Goal: Entertainment & Leisure: Consume media (video, audio)

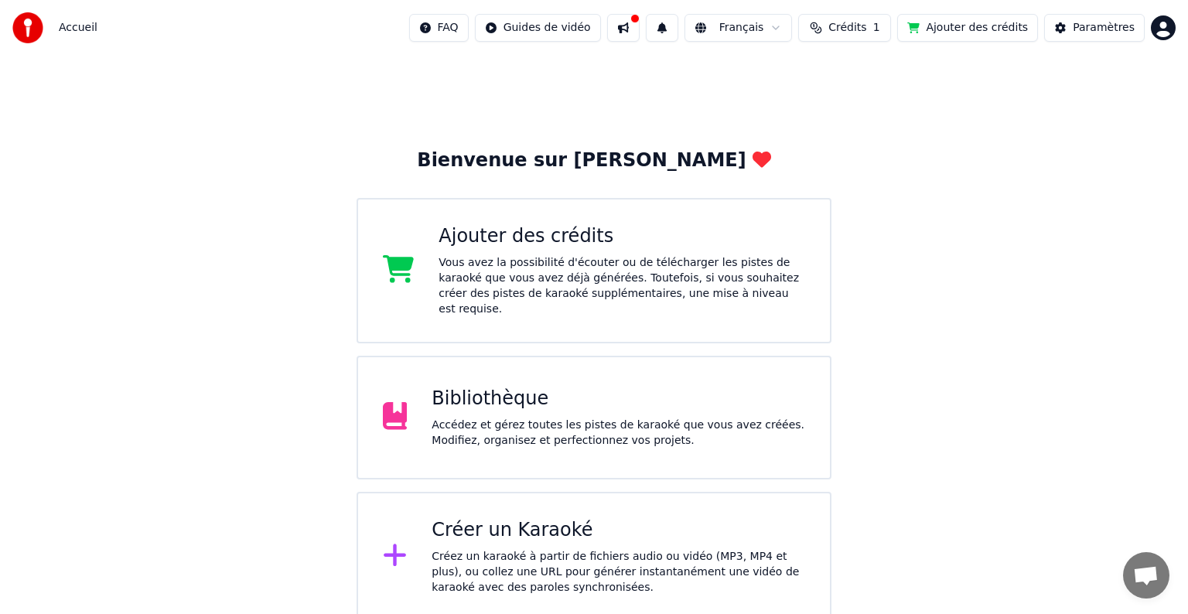
click at [1161, 27] on html "Accueil FAQ Guides de vidéo Français Crédits 1 Ajouter des crédits Paramètres B…" at bounding box center [594, 311] width 1188 height 622
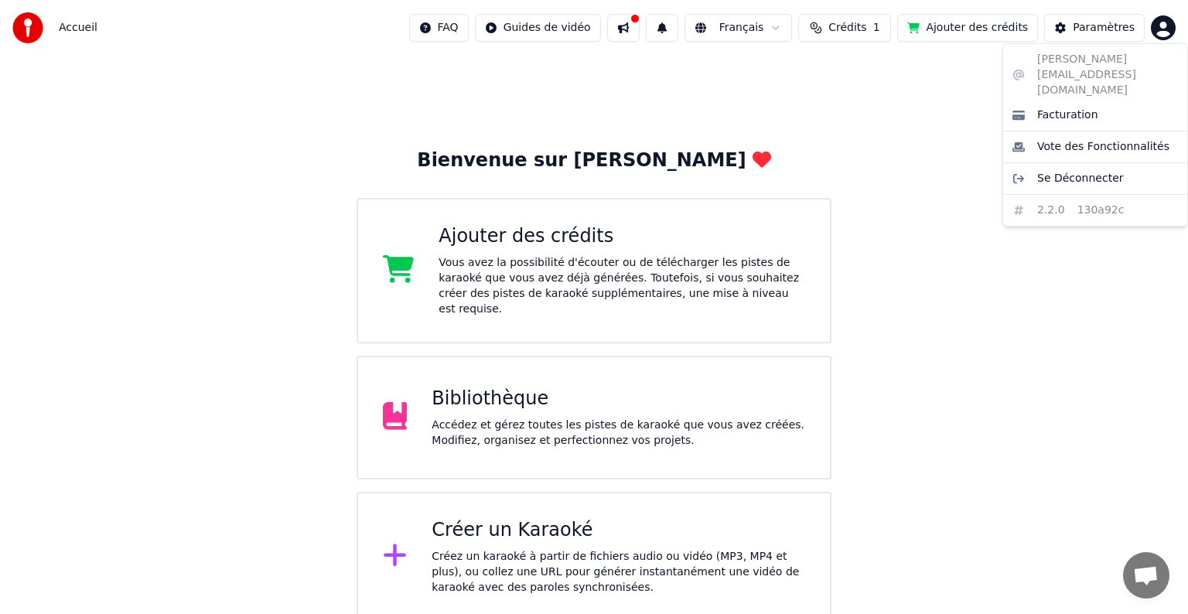
click at [1161, 27] on html "Accueil FAQ Guides de vidéo Français Crédits 1 Ajouter des crédits Paramètres B…" at bounding box center [594, 311] width 1188 height 622
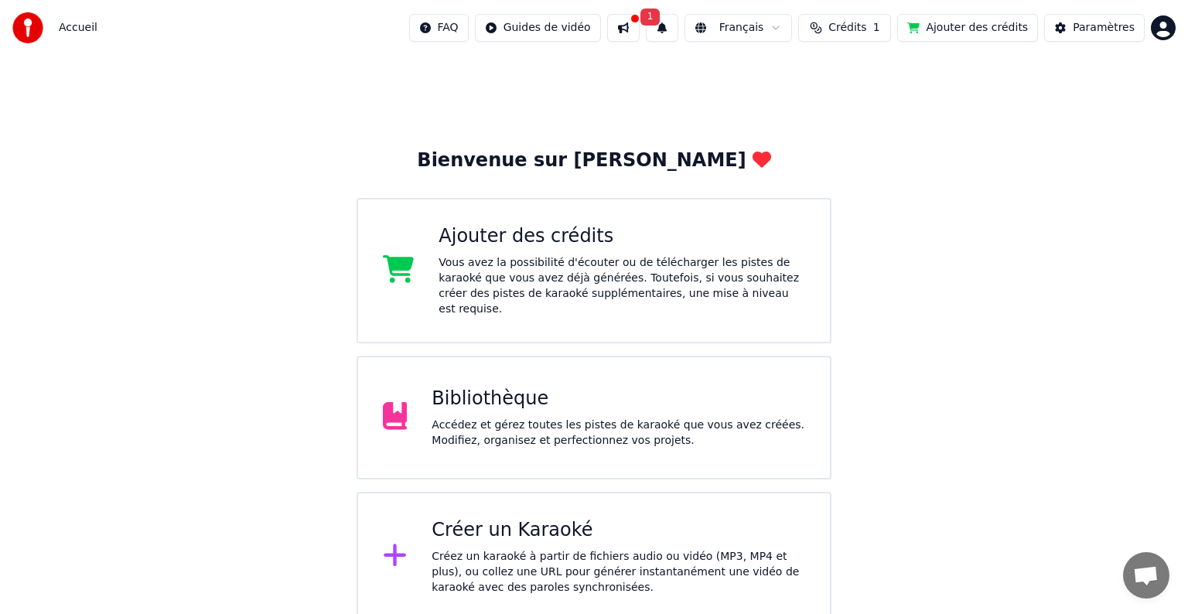
click at [678, 29] on button "1" at bounding box center [662, 28] width 32 height 28
click at [469, 436] on div "Bibliothèque Accédez et gérez toutes les pistes de karaoké que vous avez créées…" at bounding box center [594, 418] width 475 height 124
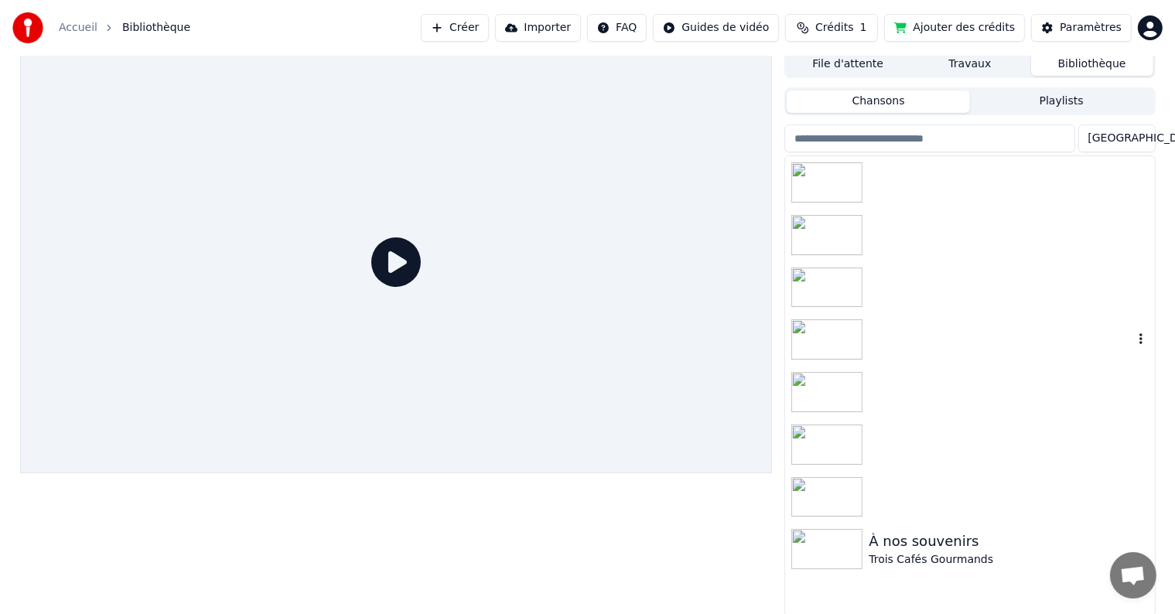
scroll to position [7, 0]
click at [881, 529] on div "À nos souvenirs" at bounding box center [1001, 540] width 264 height 22
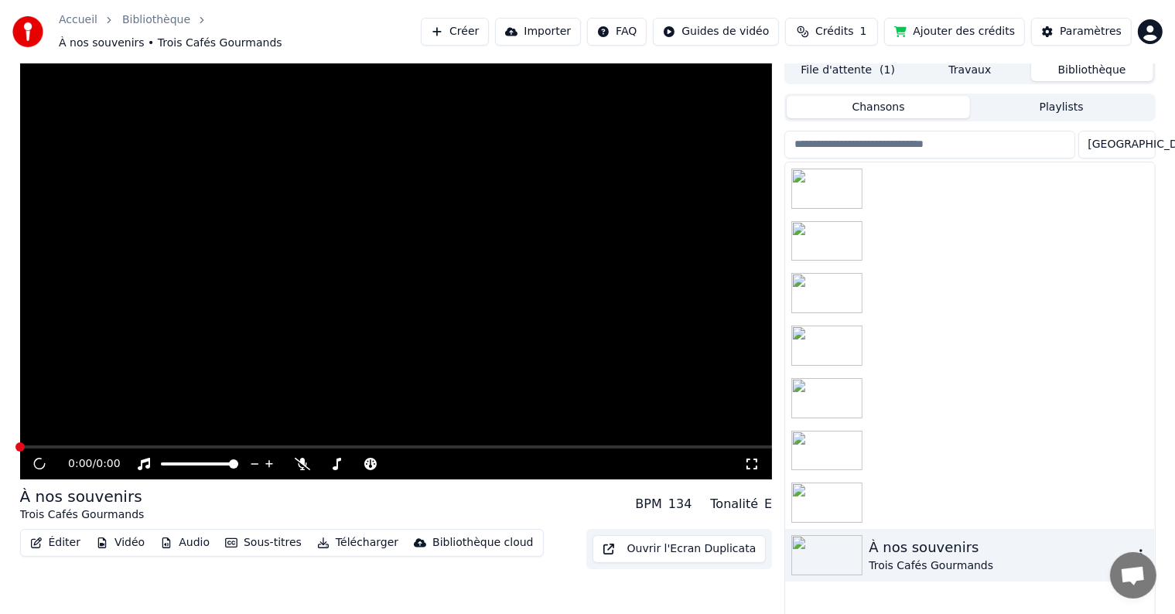
click at [881, 537] on div "À nos souvenirs" at bounding box center [1001, 548] width 264 height 22
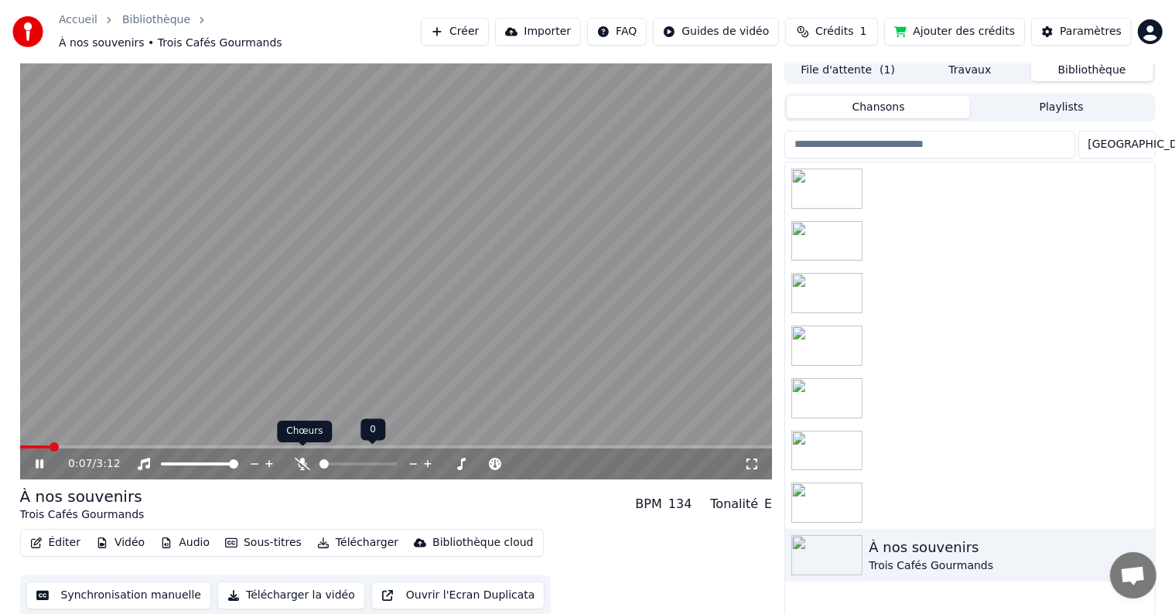
click at [301, 458] on icon at bounding box center [302, 464] width 15 height 12
click at [302, 458] on icon at bounding box center [303, 464] width 9 height 12
click at [304, 458] on icon at bounding box center [302, 464] width 15 height 12
click at [20, 442] on span at bounding box center [24, 446] width 9 height 9
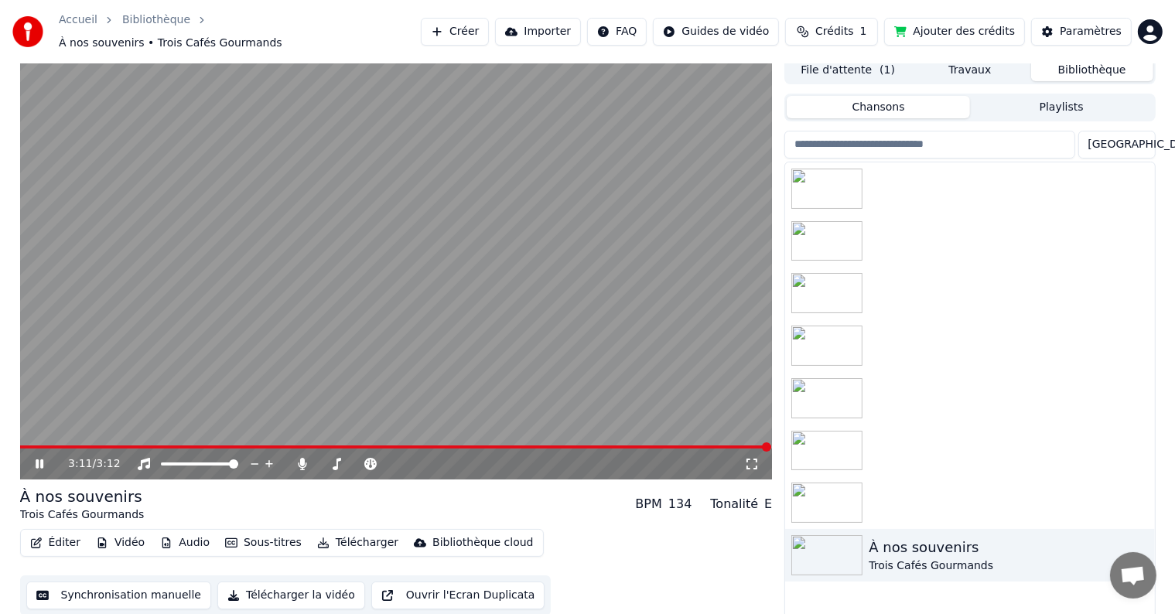
click at [82, 312] on video at bounding box center [396, 267] width 753 height 423
click at [20, 452] on span at bounding box center [24, 446] width 9 height 9
click at [39, 459] on icon at bounding box center [39, 464] width 9 height 11
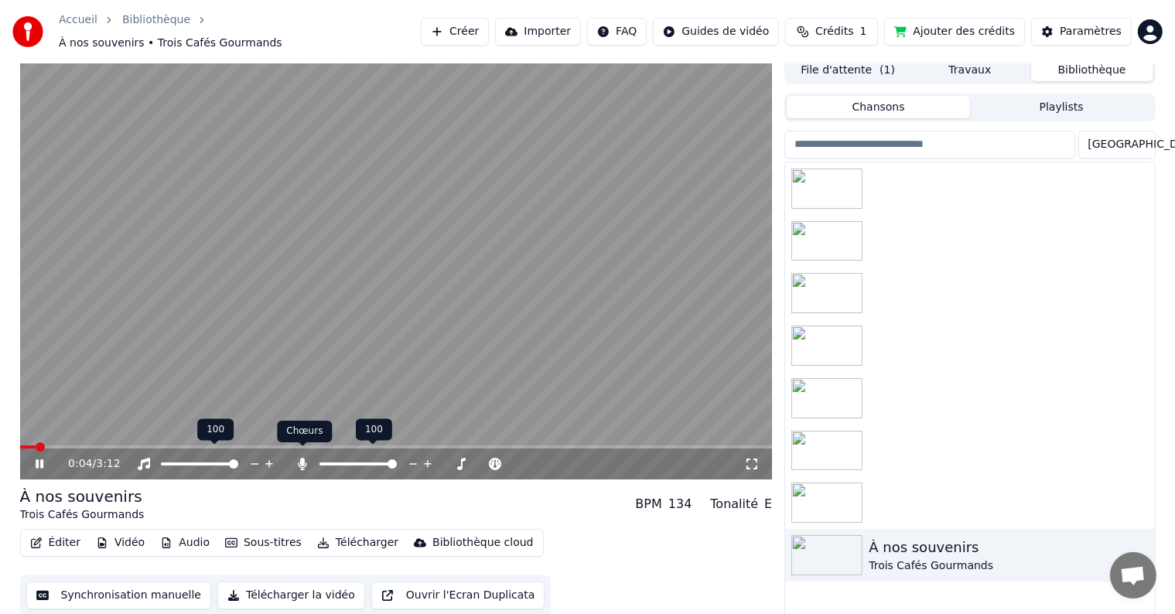
click at [305, 461] on icon at bounding box center [302, 464] width 15 height 12
click at [39, 458] on icon at bounding box center [50, 464] width 36 height 12
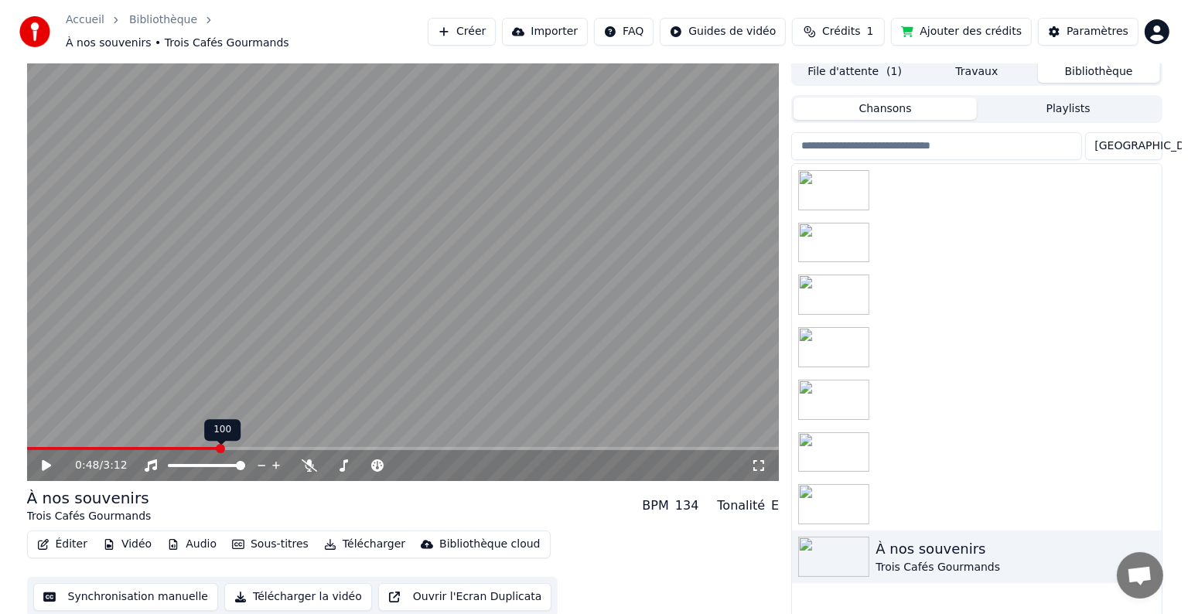
scroll to position [7, 0]
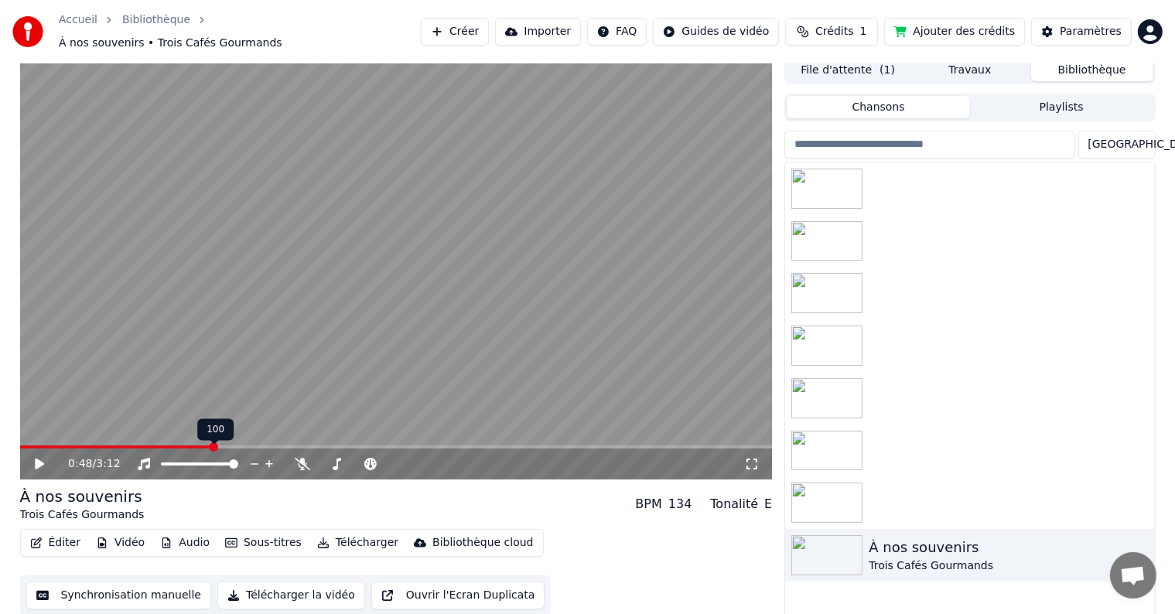
click at [60, 535] on button "Éditer" at bounding box center [55, 543] width 63 height 22
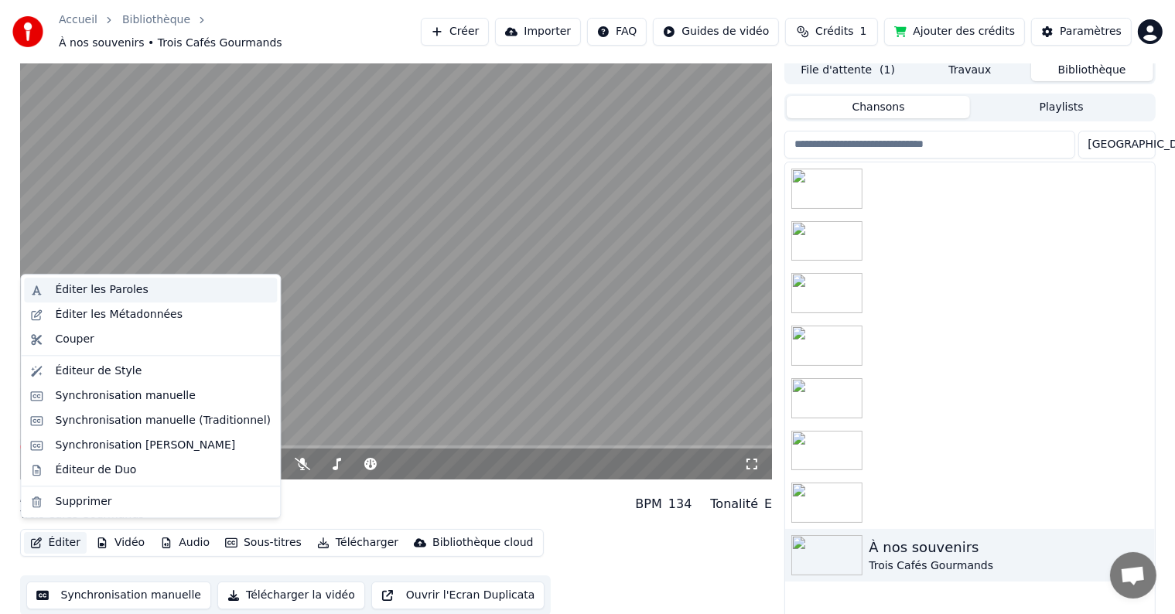
click at [67, 293] on div "Éditer les Paroles" at bounding box center [101, 289] width 93 height 15
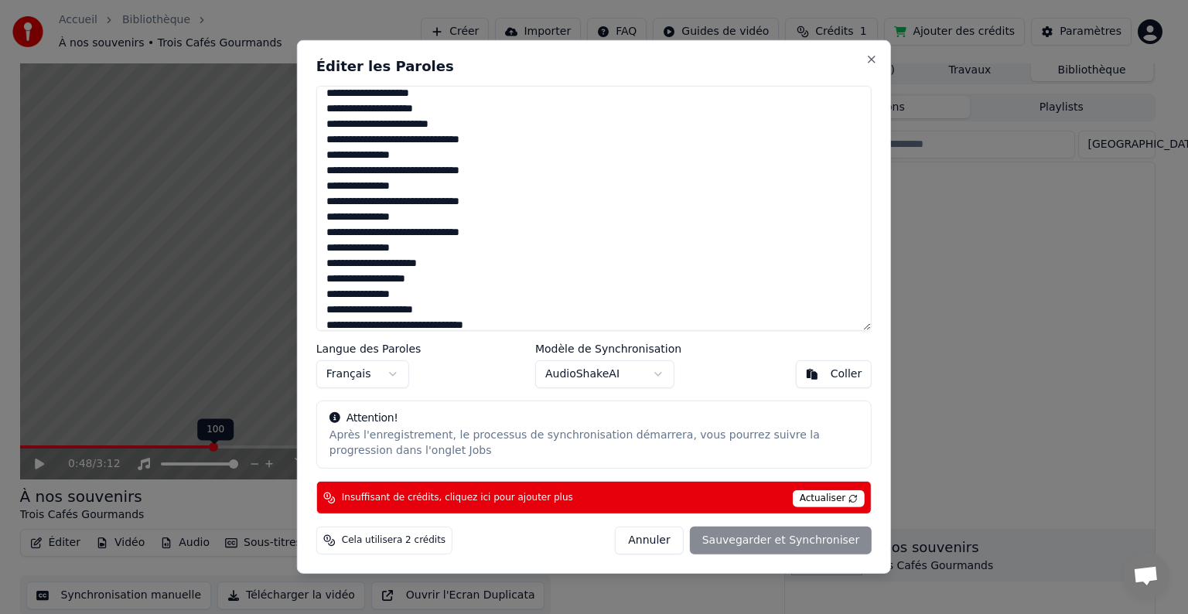
scroll to position [1155, 0]
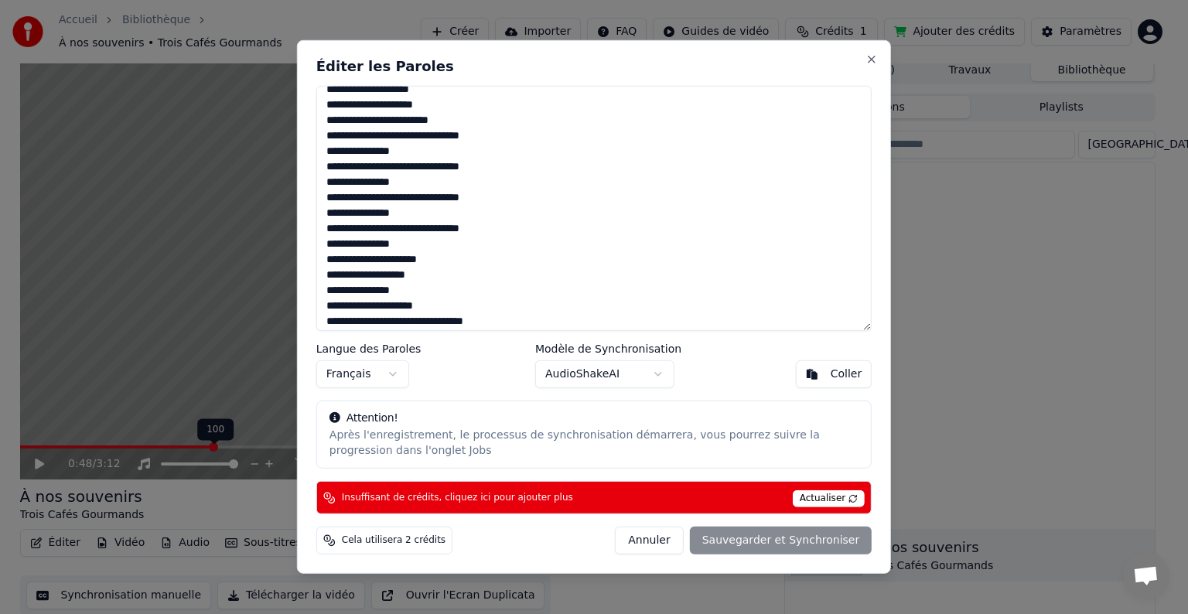
click at [406, 260] on textarea at bounding box center [593, 208] width 555 height 245
click at [402, 260] on textarea at bounding box center [593, 208] width 555 height 245
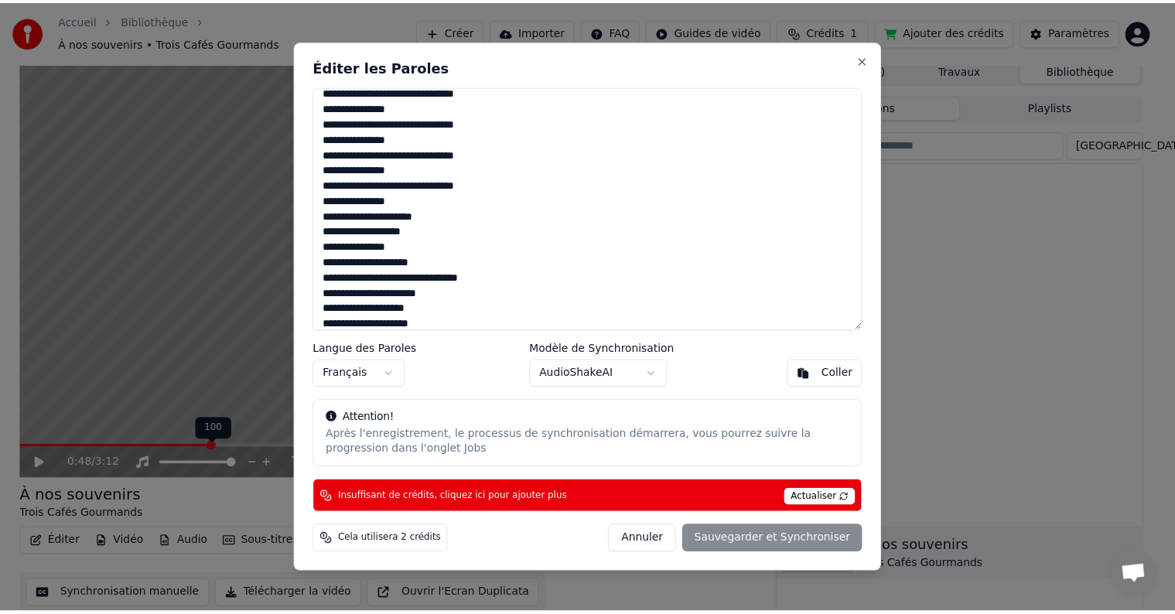
scroll to position [1221, 0]
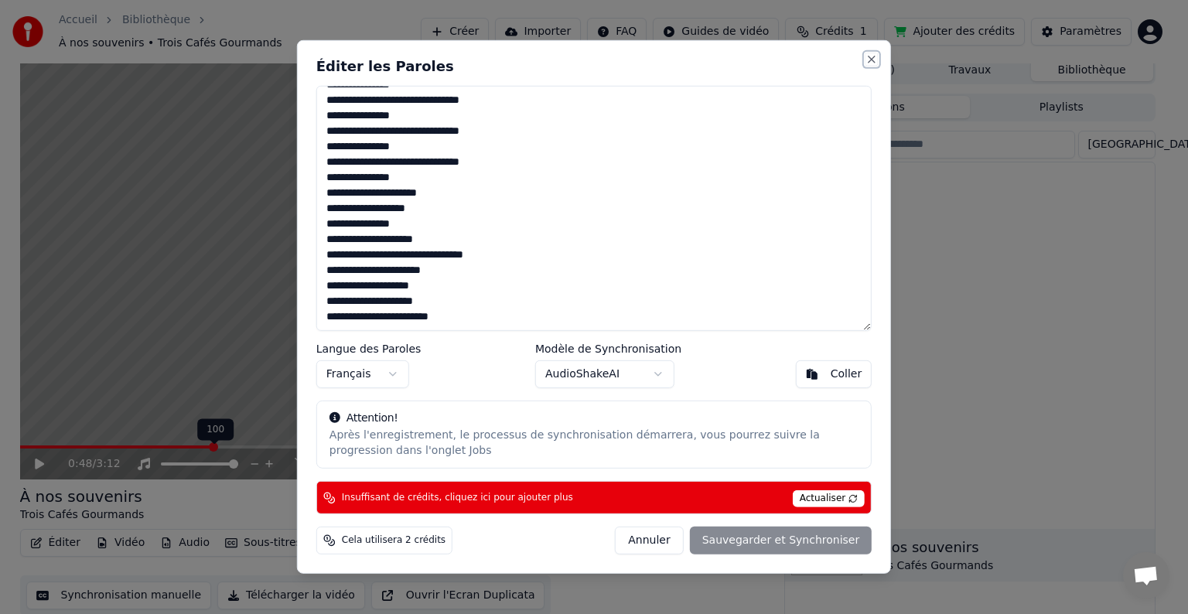
click at [875, 62] on button "Close" at bounding box center [871, 59] width 12 height 12
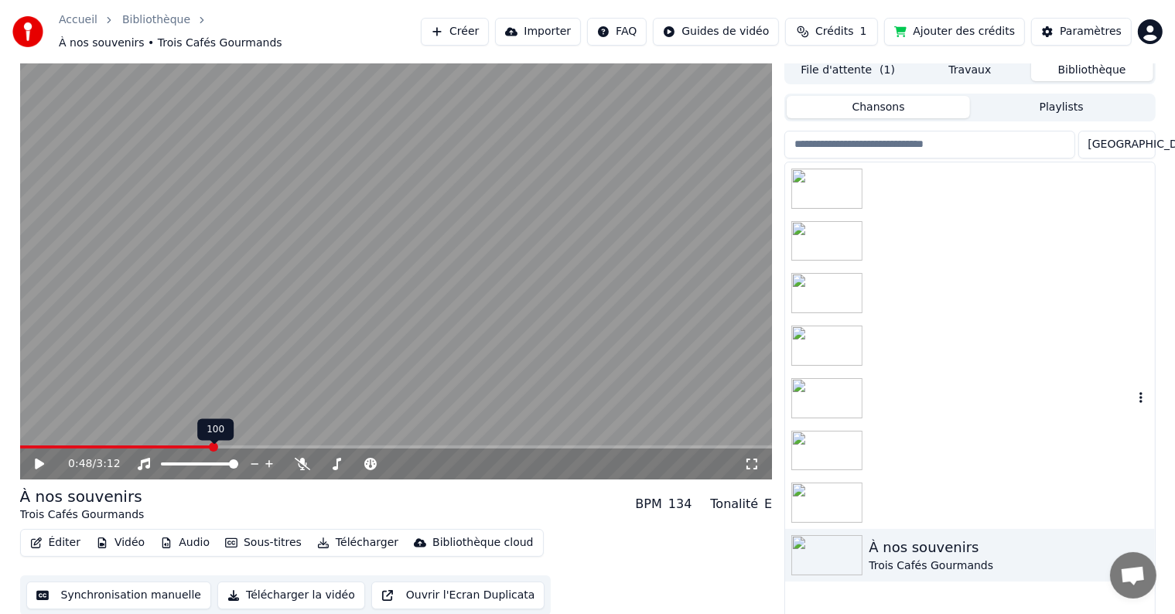
click at [823, 404] on img at bounding box center [826, 398] width 71 height 40
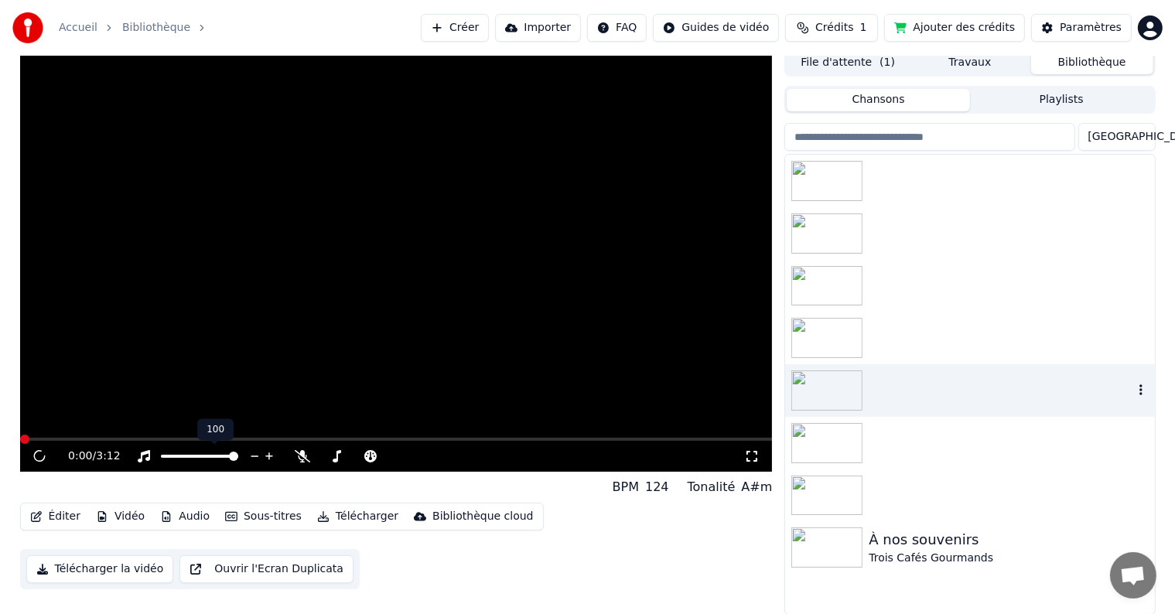
click at [823, 404] on img at bounding box center [826, 390] width 71 height 40
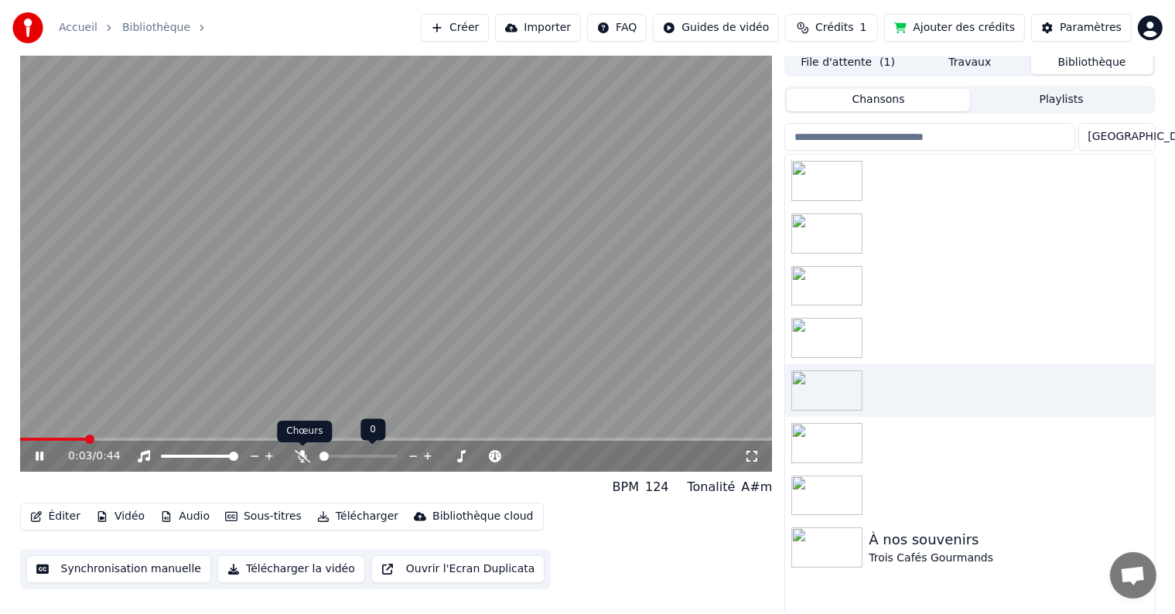
click at [304, 456] on icon at bounding box center [302, 456] width 15 height 12
click at [20, 439] on span at bounding box center [24, 439] width 9 height 9
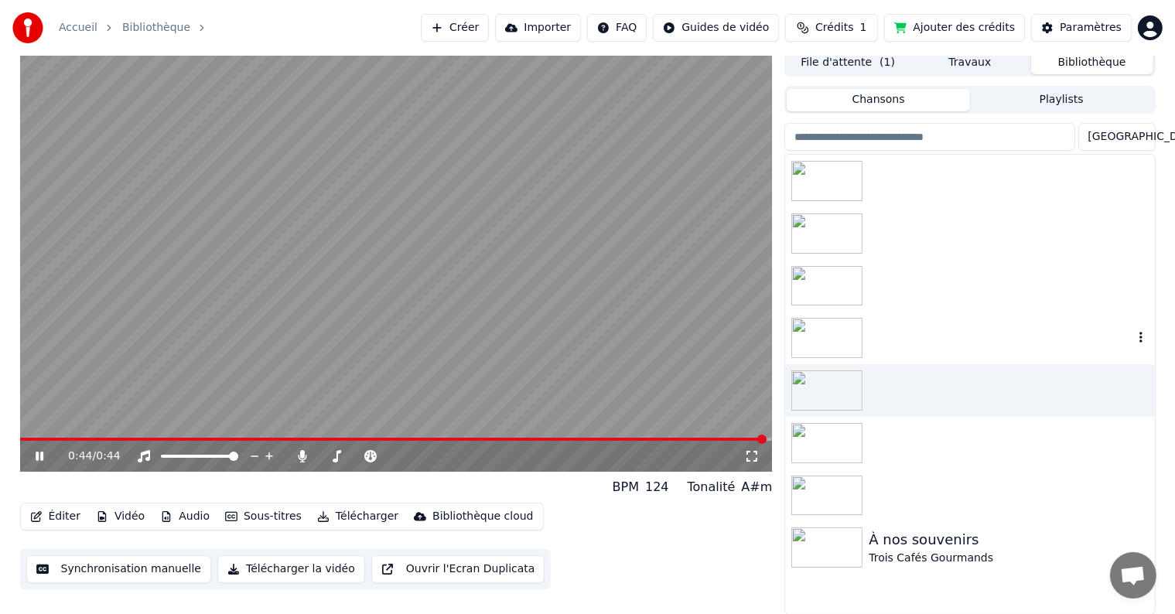
click at [822, 335] on img at bounding box center [826, 338] width 71 height 40
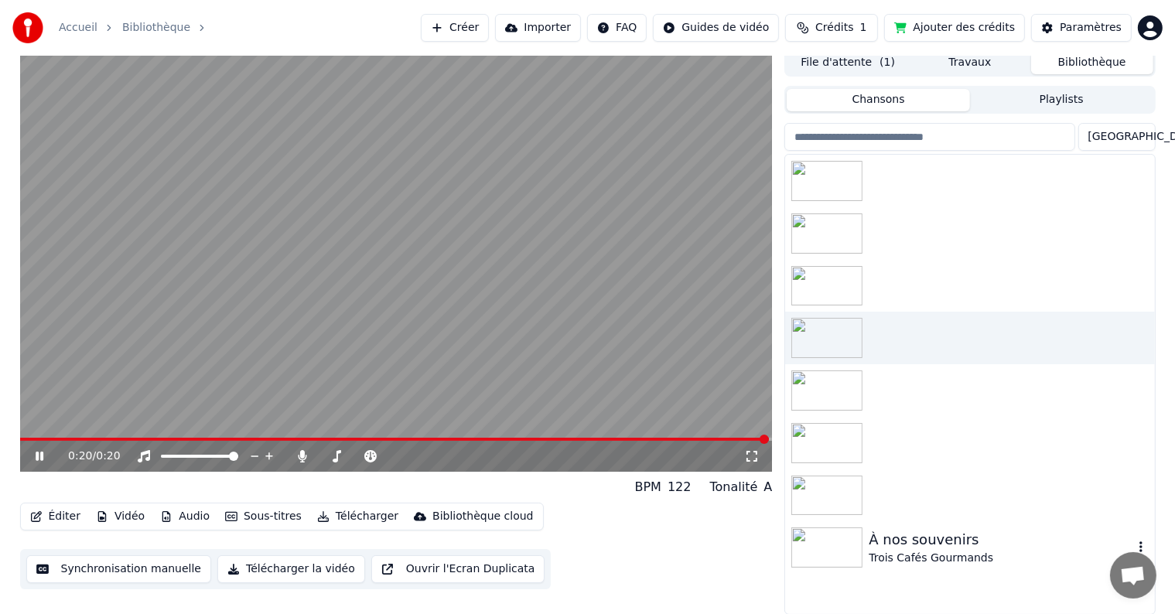
click at [823, 554] on img at bounding box center [826, 547] width 71 height 40
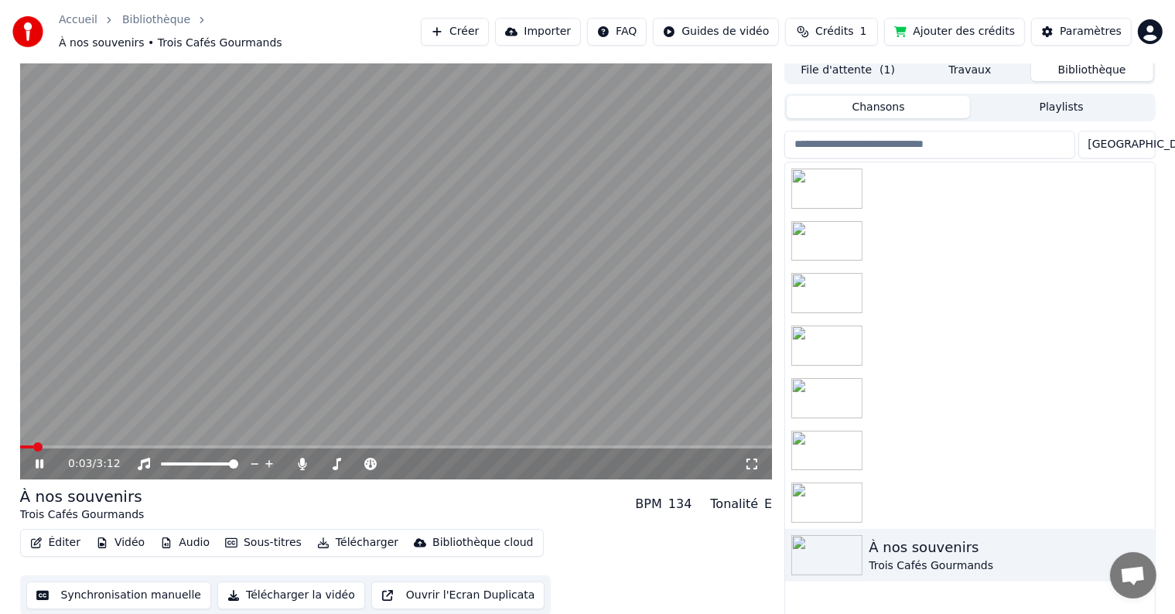
click at [138, 587] on button "Synchronisation manuelle" at bounding box center [119, 596] width 186 height 28
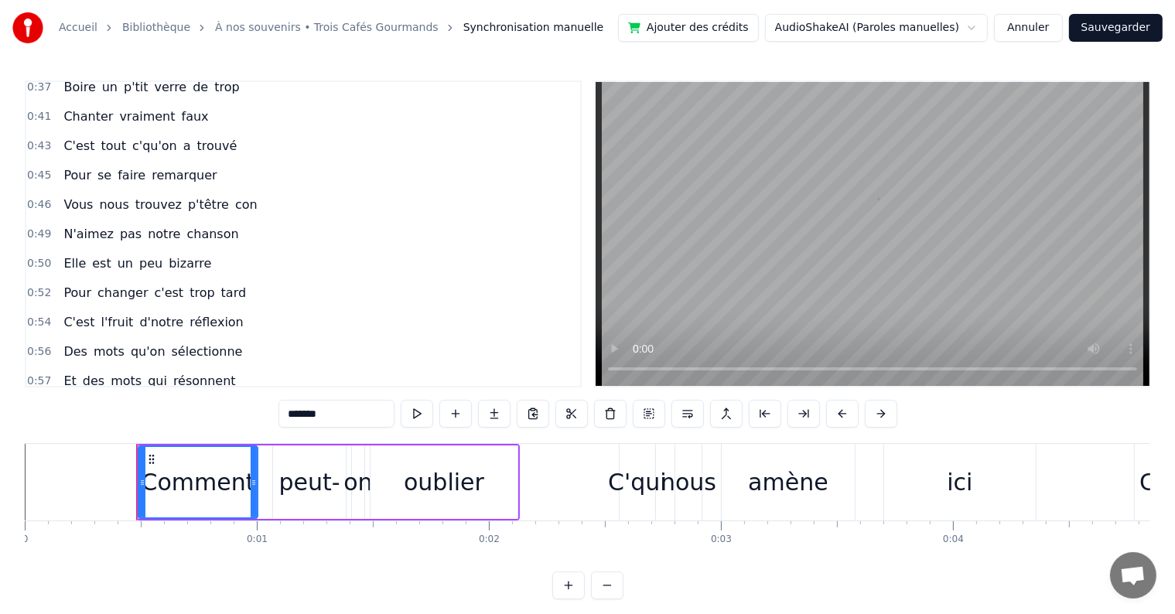
scroll to position [619, 0]
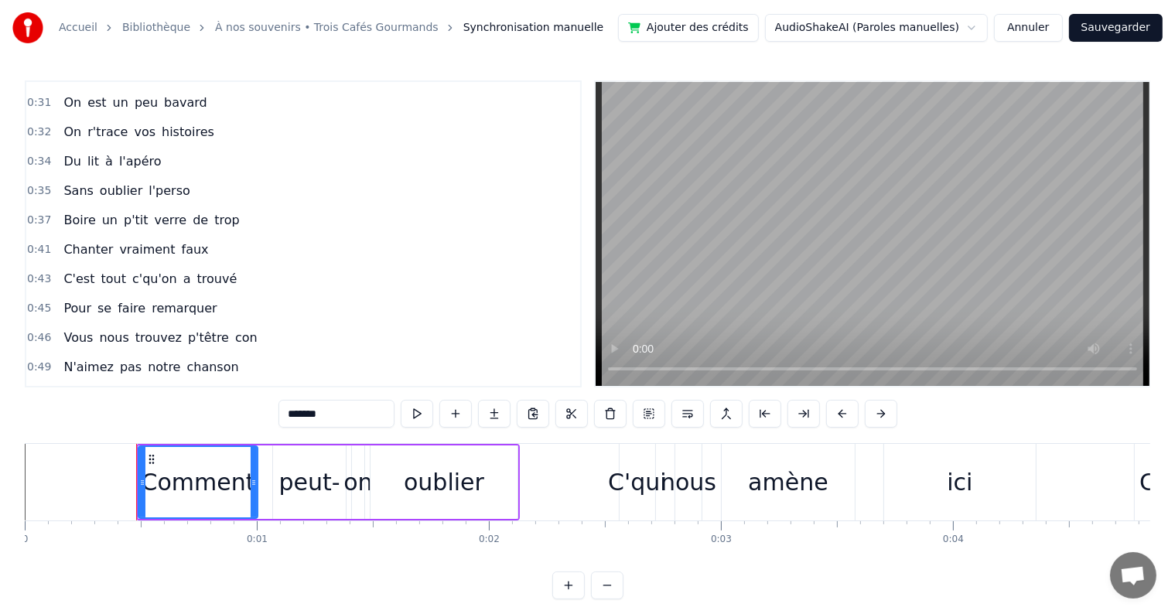
click at [84, 211] on span "Boire" at bounding box center [79, 220] width 35 height 18
type input "*****"
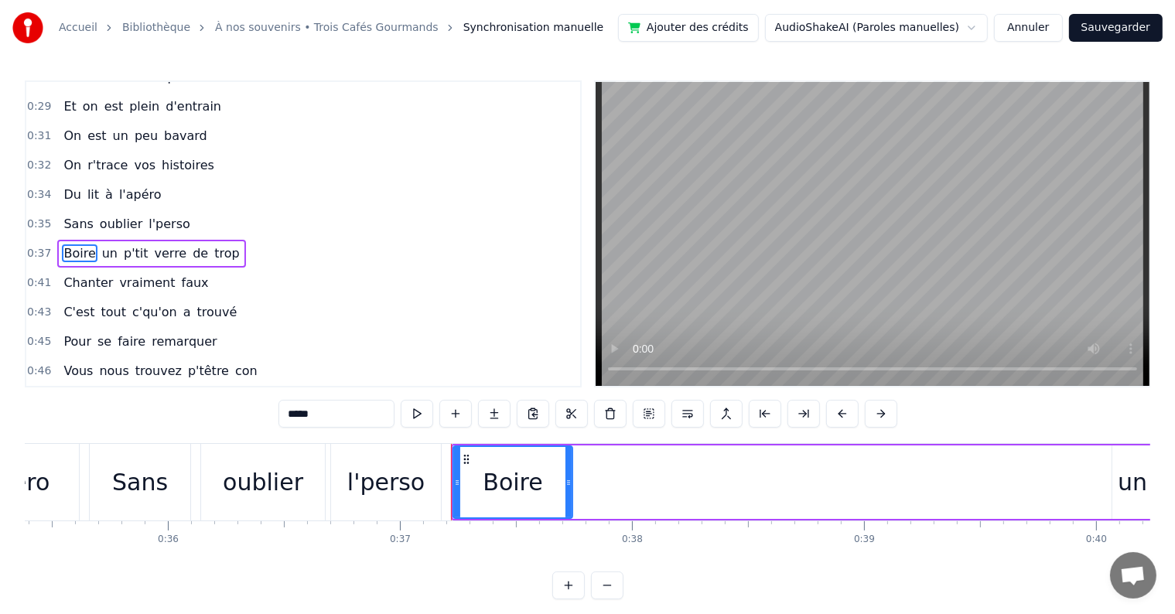
scroll to position [0, 8558]
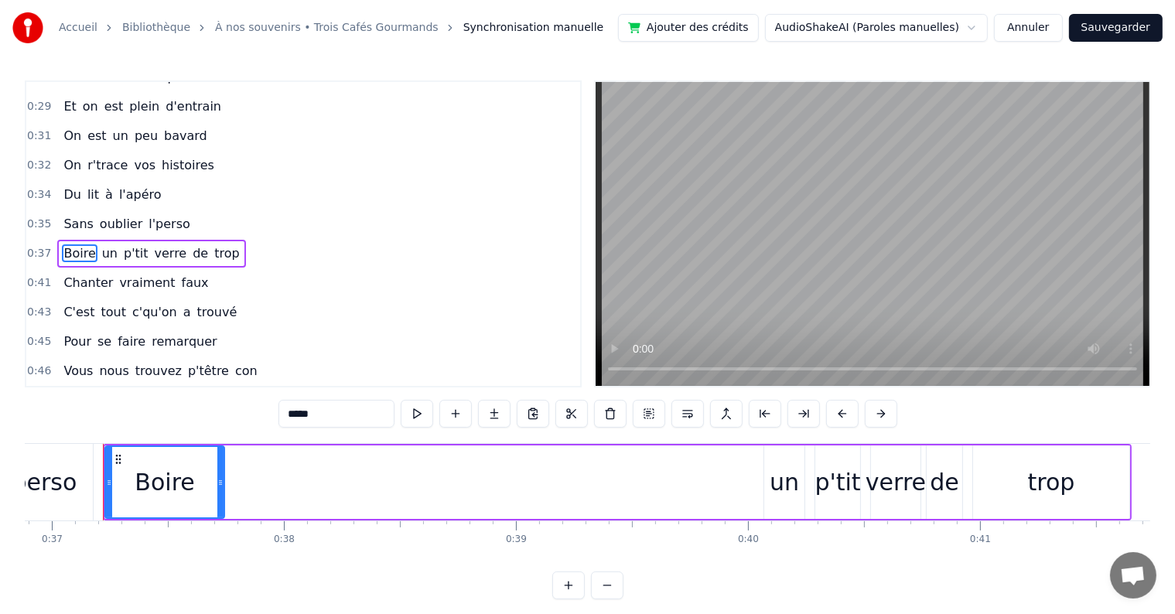
drag, startPoint x: 161, startPoint y: 476, endPoint x: 508, endPoint y: 476, distance: 347.3
click at [533, 480] on div "Boire un p'tit verre de trop" at bounding box center [617, 482] width 1029 height 77
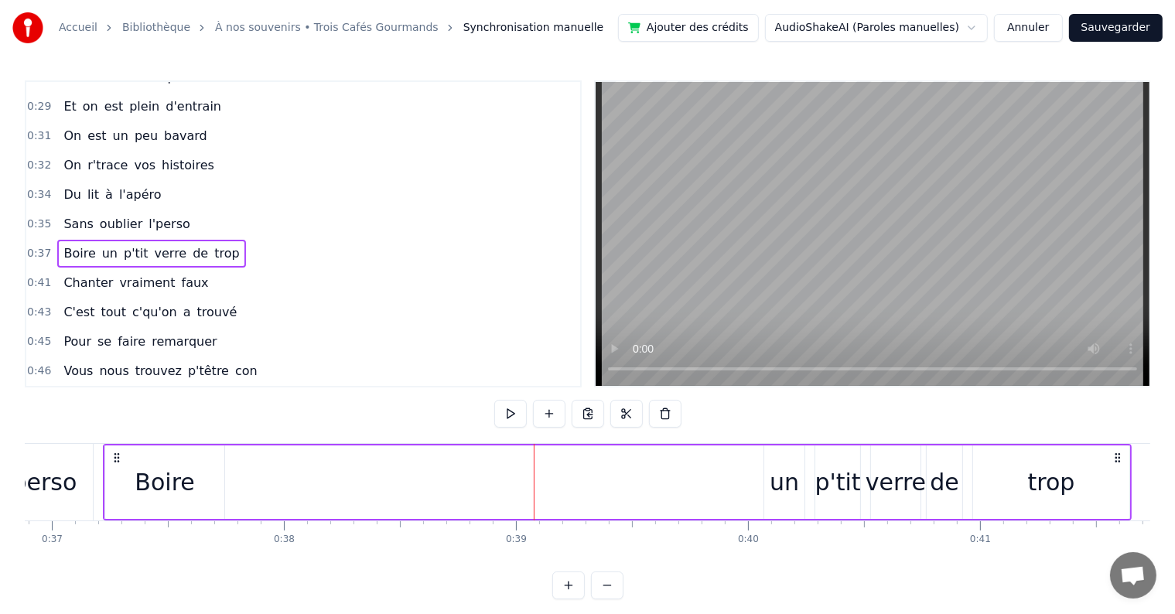
click at [193, 486] on div "Boire" at bounding box center [164, 482] width 119 height 73
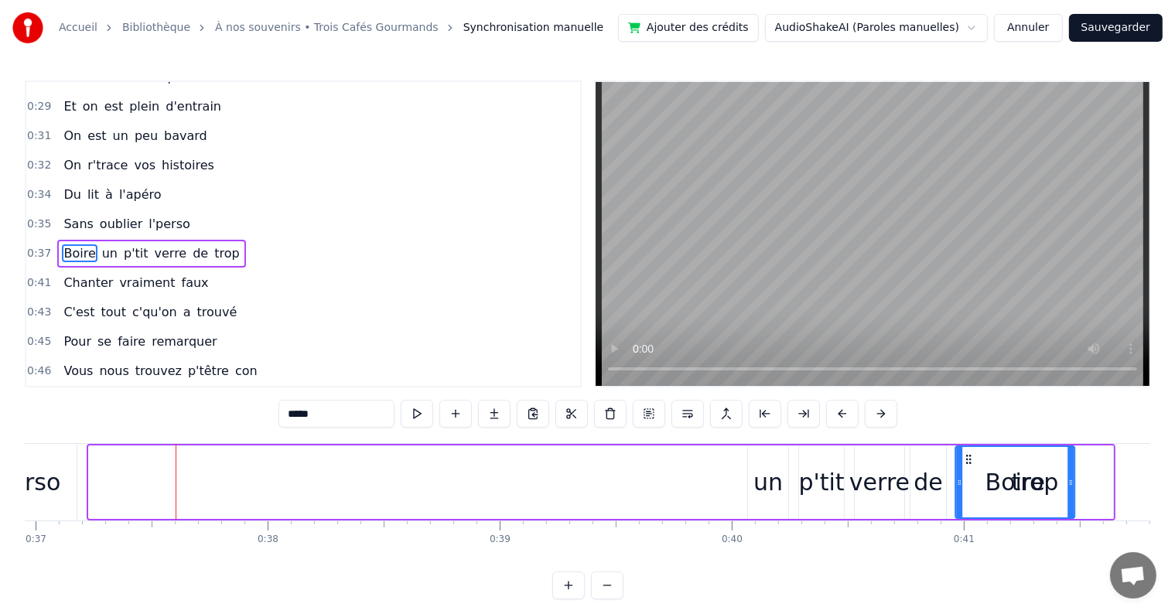
scroll to position [0, 8578]
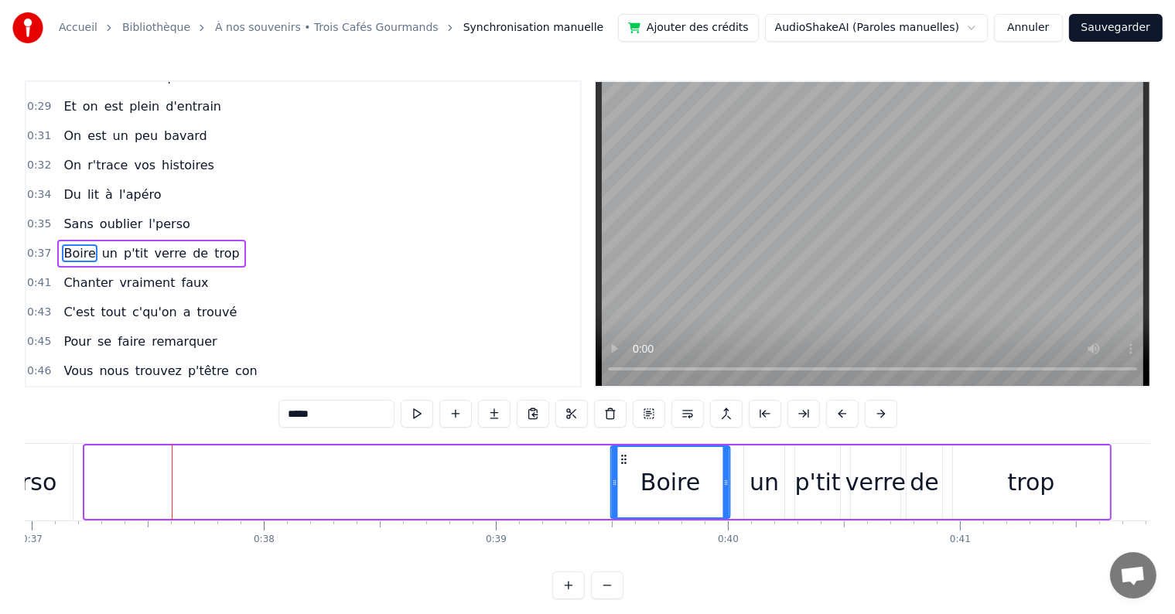
drag, startPoint x: 118, startPoint y: 456, endPoint x: 623, endPoint y: 487, distance: 506.8
click at [623, 487] on div "Boire" at bounding box center [671, 482] width 118 height 70
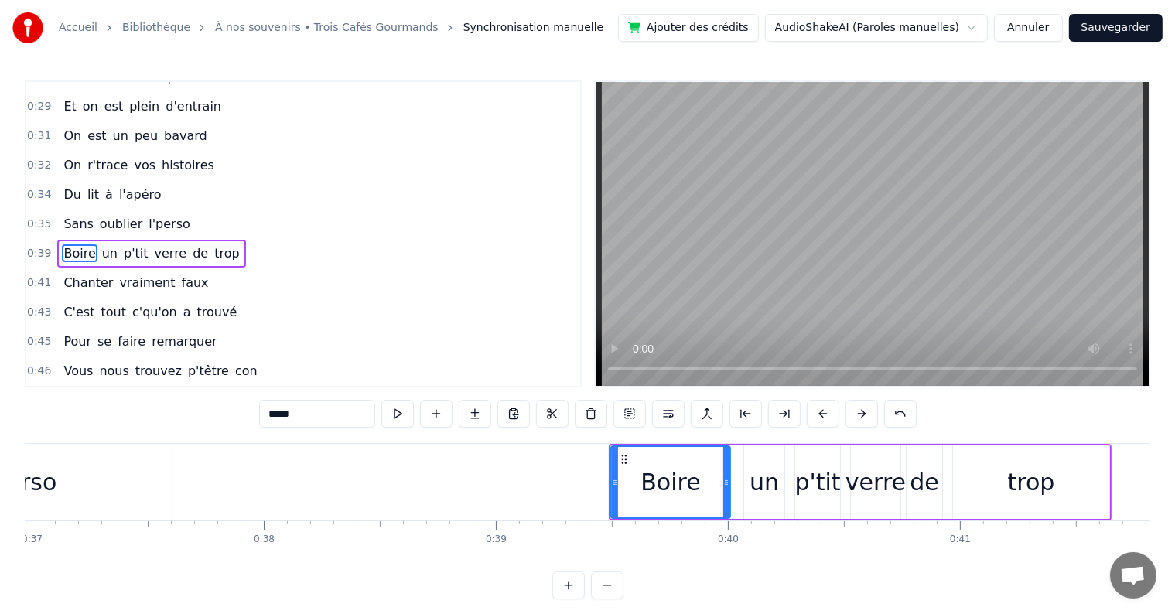
click at [39, 480] on div "l'perso" at bounding box center [17, 482] width 77 height 35
type input "*******"
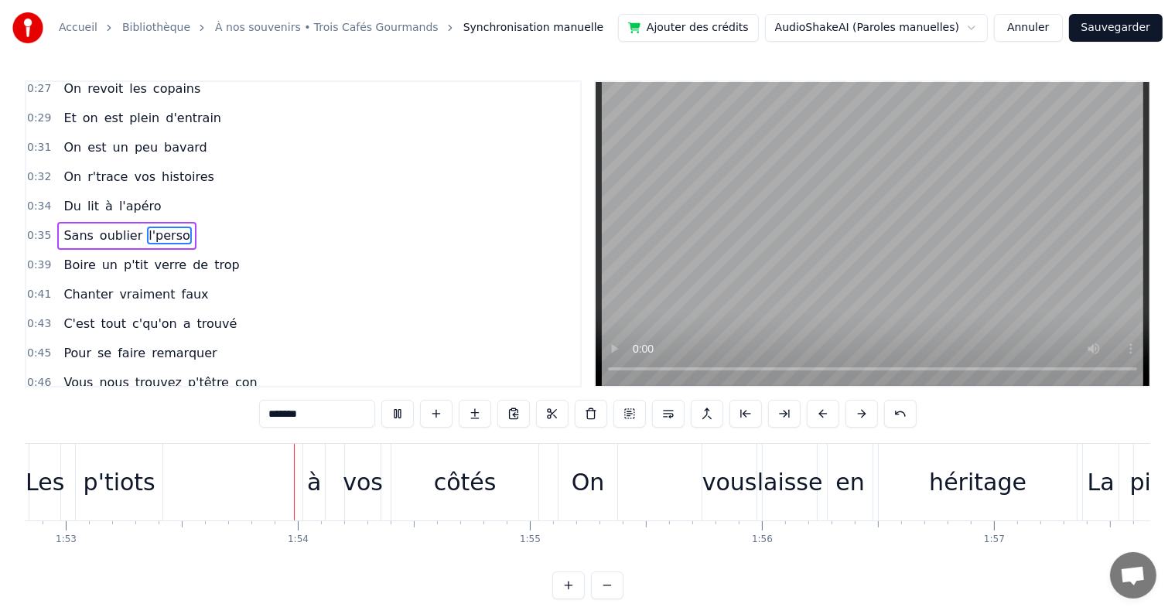
scroll to position [0, 26199]
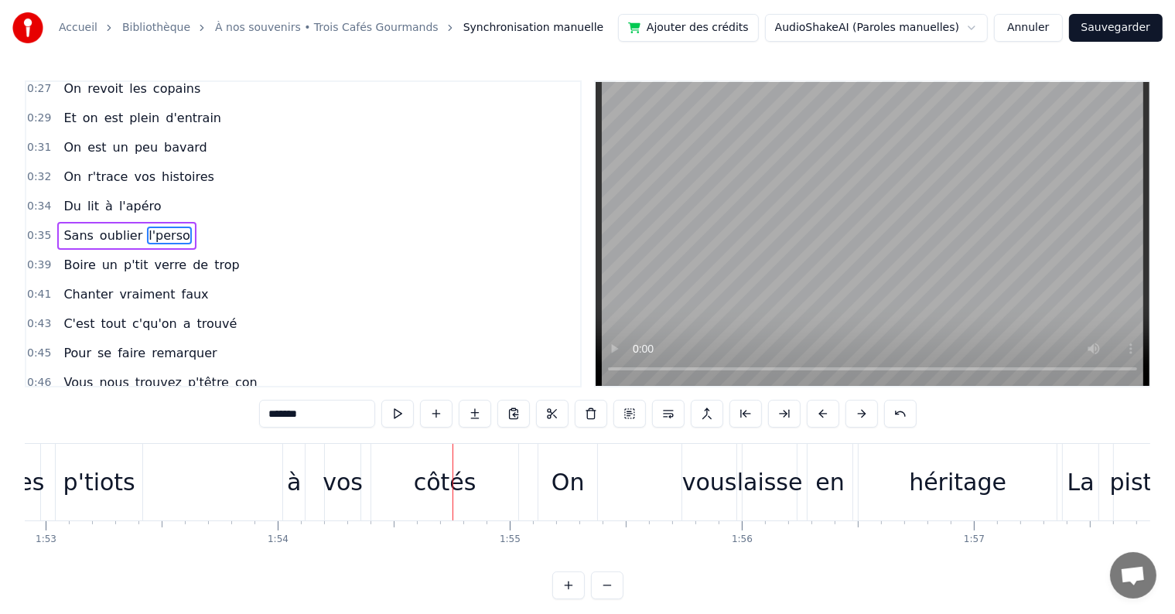
click at [1022, 22] on button "Annuler" at bounding box center [1028, 28] width 68 height 28
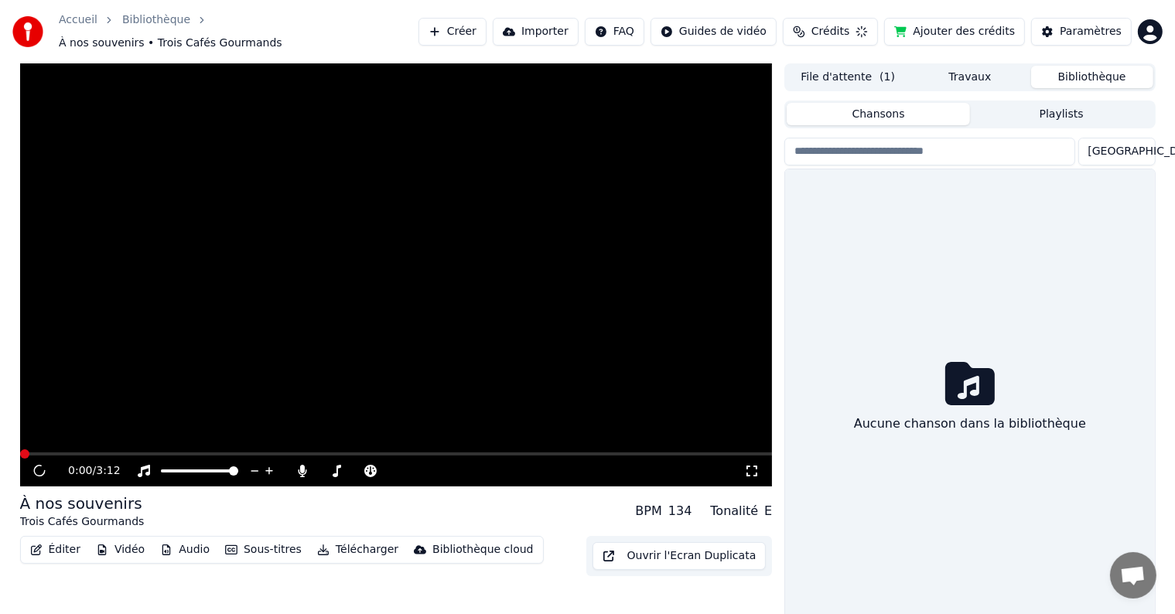
scroll to position [7, 0]
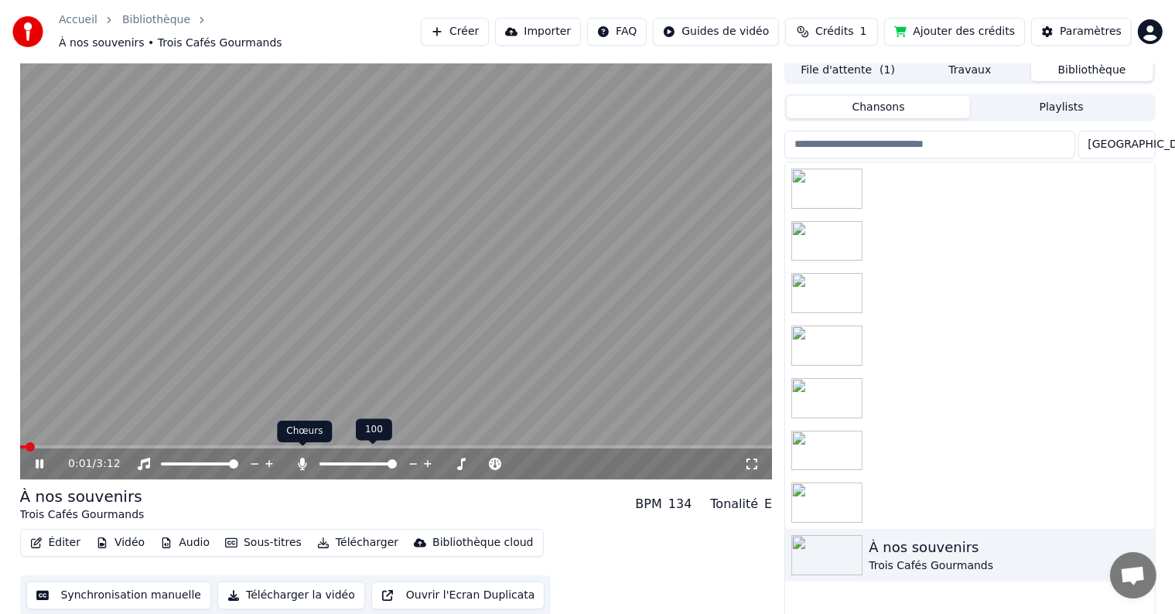
click at [300, 458] on icon at bounding box center [303, 464] width 9 height 12
click at [300, 458] on icon at bounding box center [302, 464] width 15 height 12
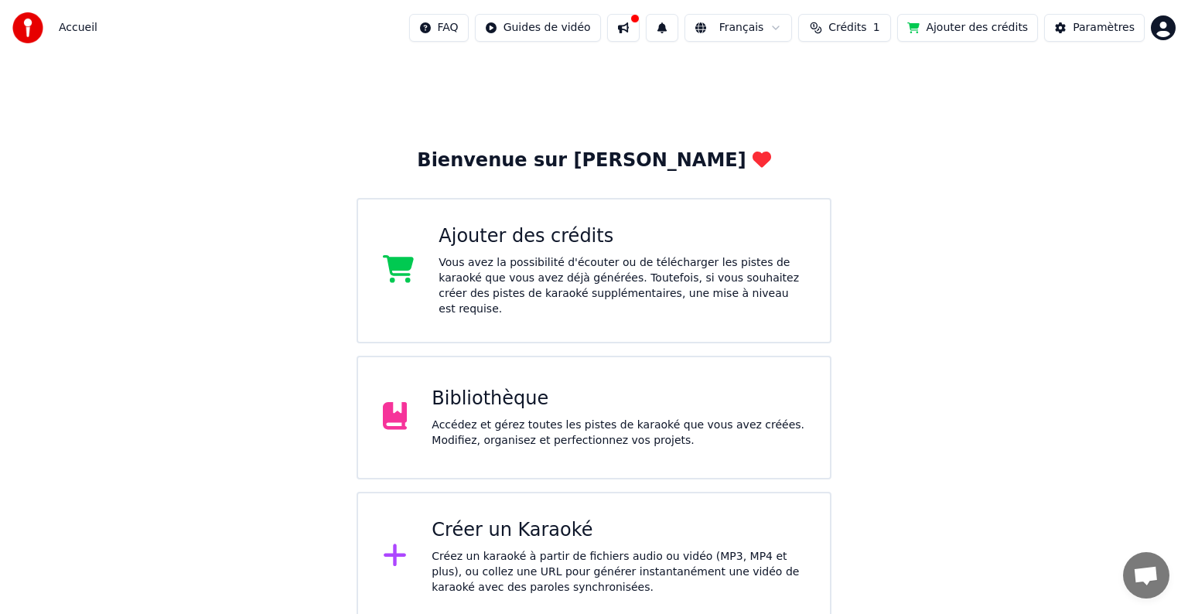
click at [541, 420] on div "Accédez et gérez toutes les pistes de karaoké que vous avez créées. Modifiez, o…" at bounding box center [619, 433] width 374 height 31
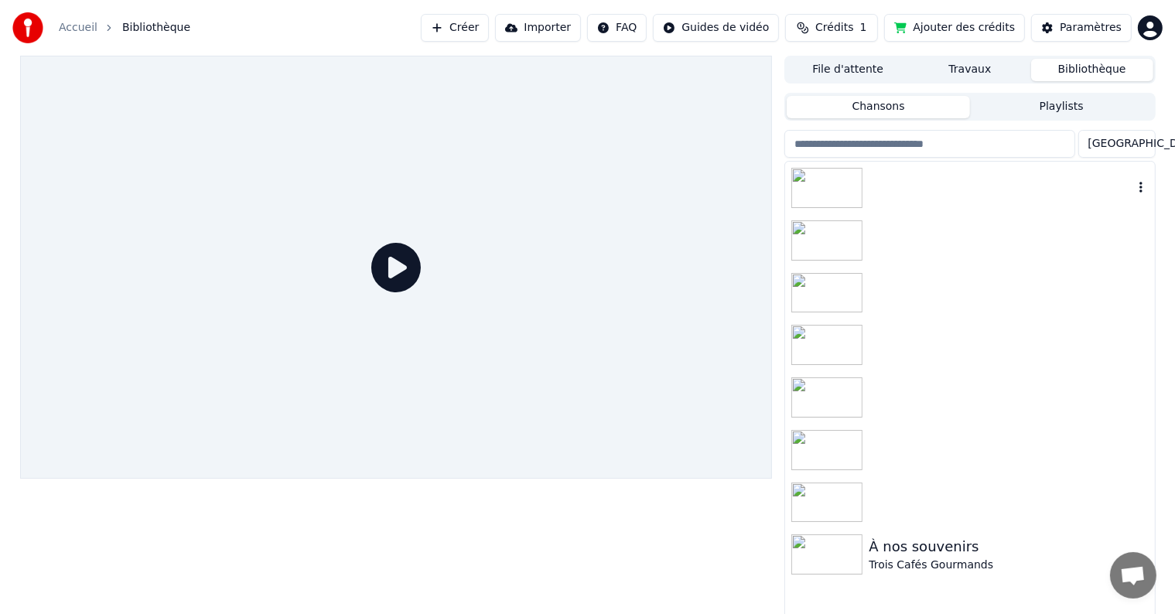
click at [828, 191] on img at bounding box center [826, 188] width 71 height 40
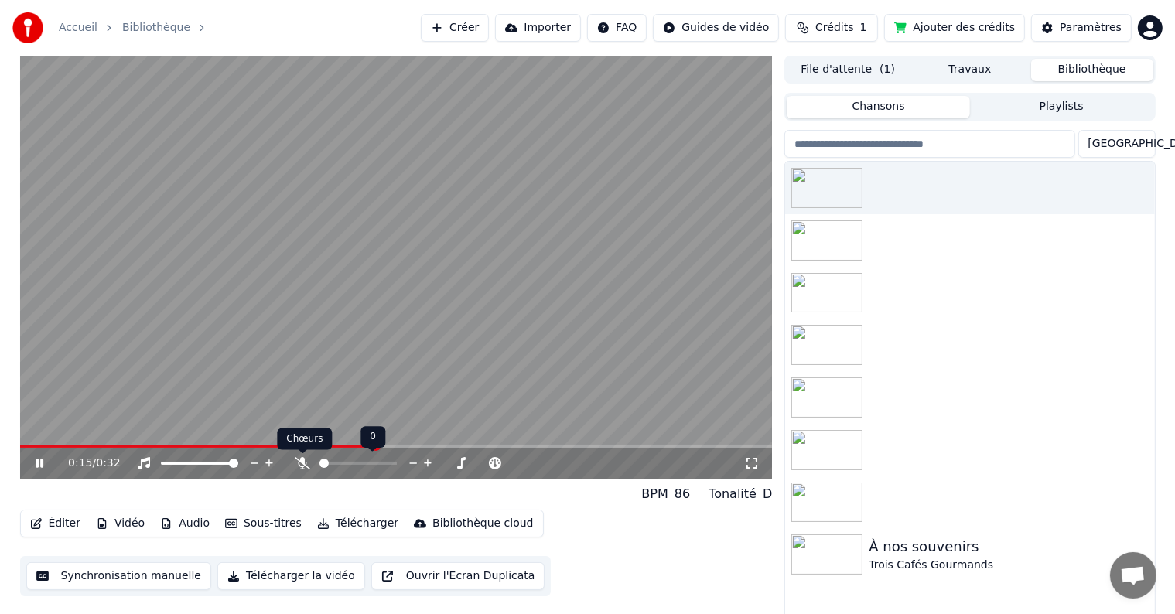
click at [301, 464] on icon at bounding box center [302, 463] width 15 height 12
